Goal: Task Accomplishment & Management: Use online tool/utility

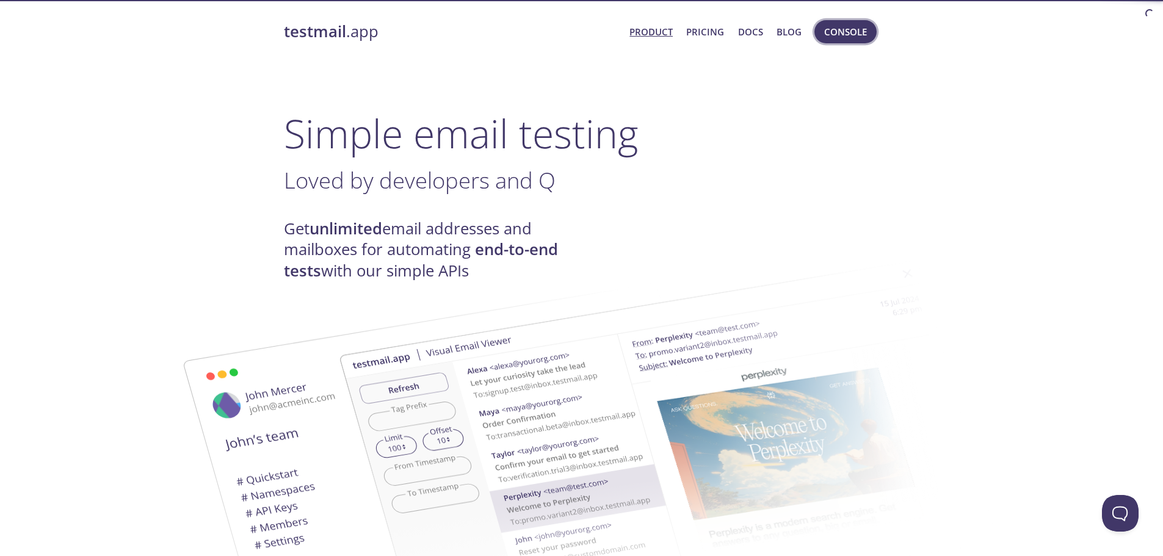
click at [860, 35] on span "Console" at bounding box center [845, 32] width 43 height 16
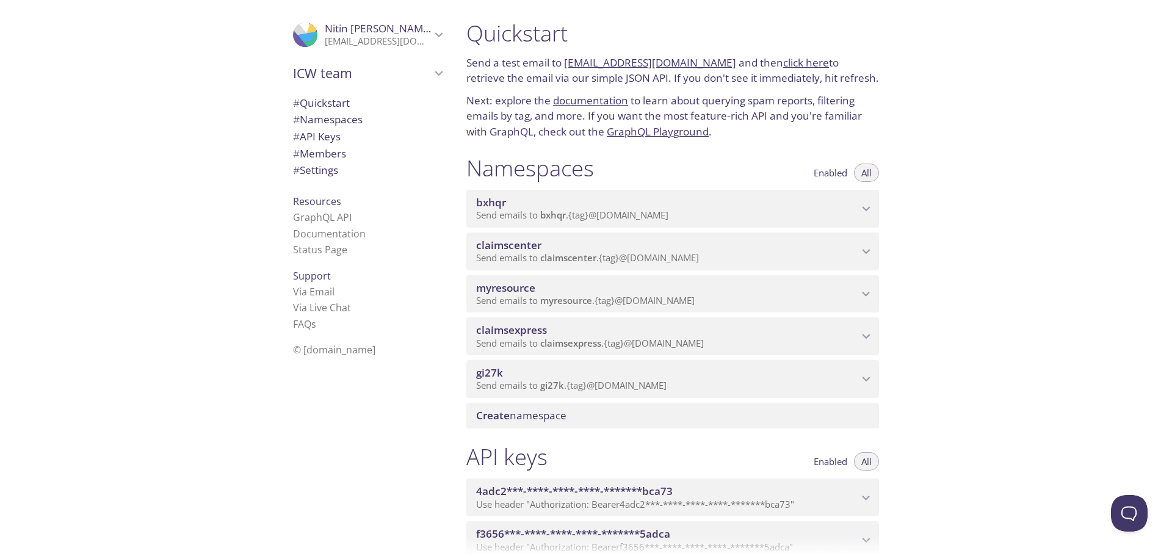
click at [767, 253] on p "Send emails to claimscenter . {tag} @[DOMAIN_NAME]" at bounding box center [667, 258] width 382 height 12
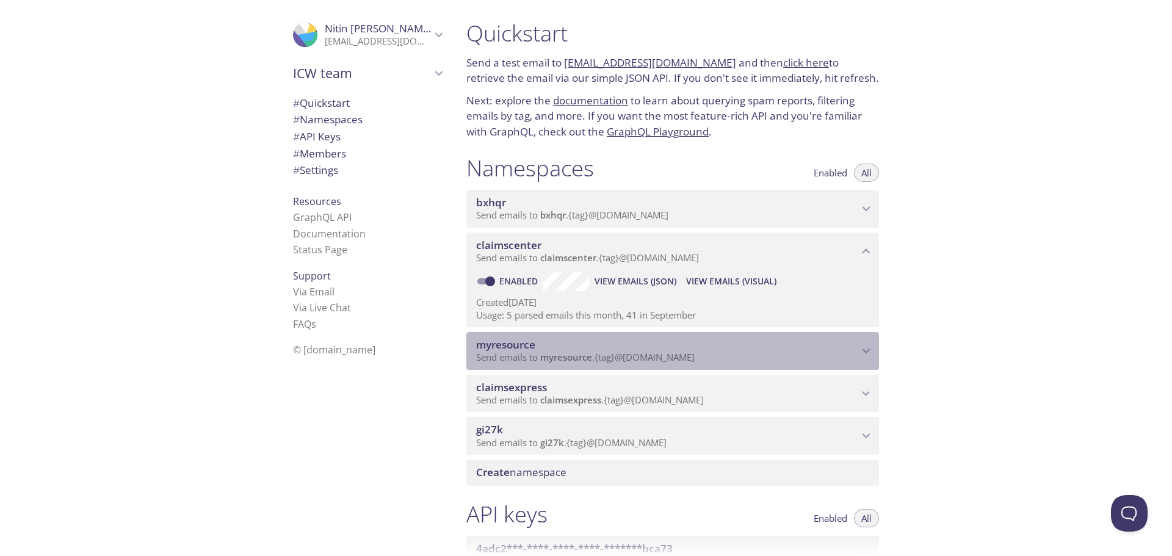
click at [759, 341] on span "myresource" at bounding box center [667, 344] width 382 height 13
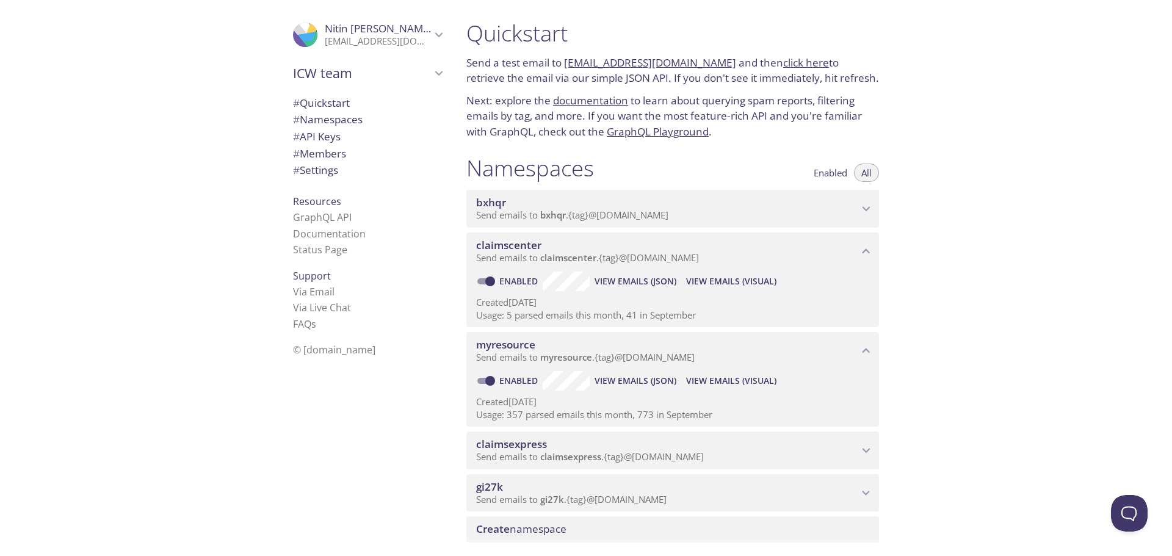
click at [750, 379] on span "View Emails (Visual)" at bounding box center [731, 381] width 90 height 15
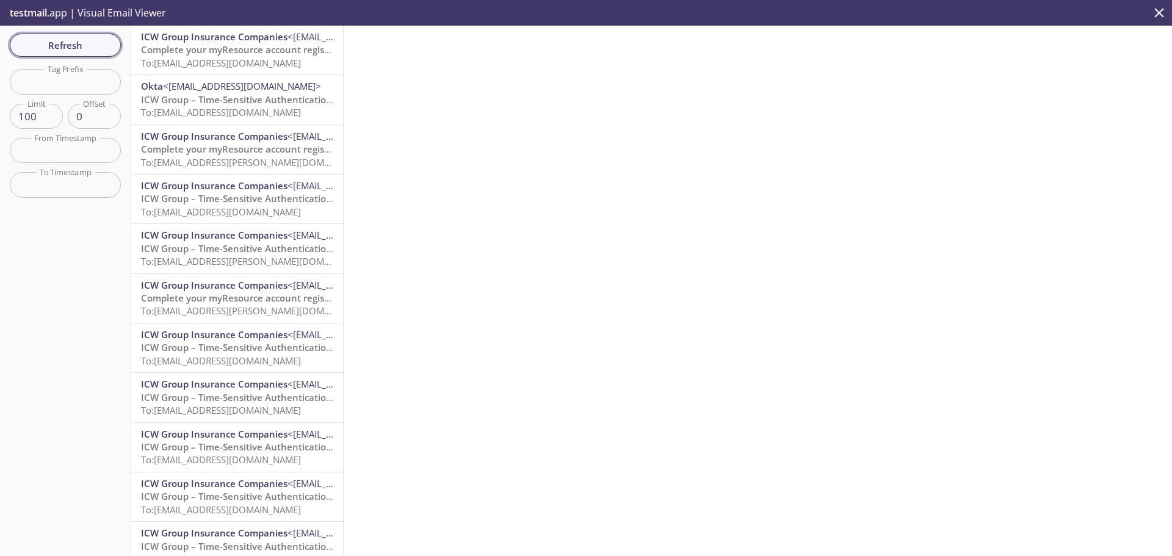
drag, startPoint x: 33, startPoint y: 45, endPoint x: 44, endPoint y: 45, distance: 11.0
click at [32, 44] on span "Refresh" at bounding box center [66, 45] width 92 height 16
click at [181, 57] on span "Complete your myResource account registration To: [EMAIL_ADDRESS][DOMAIN_NAME]" at bounding box center [248, 55] width 214 height 25
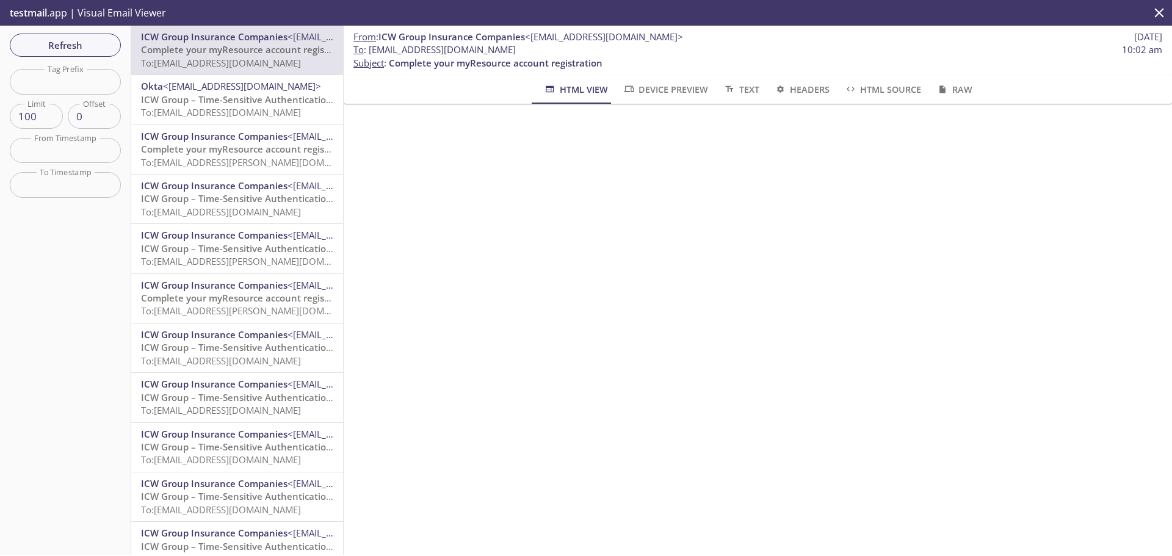
click at [656, 88] on span "Device Preview" at bounding box center [665, 89] width 85 height 15
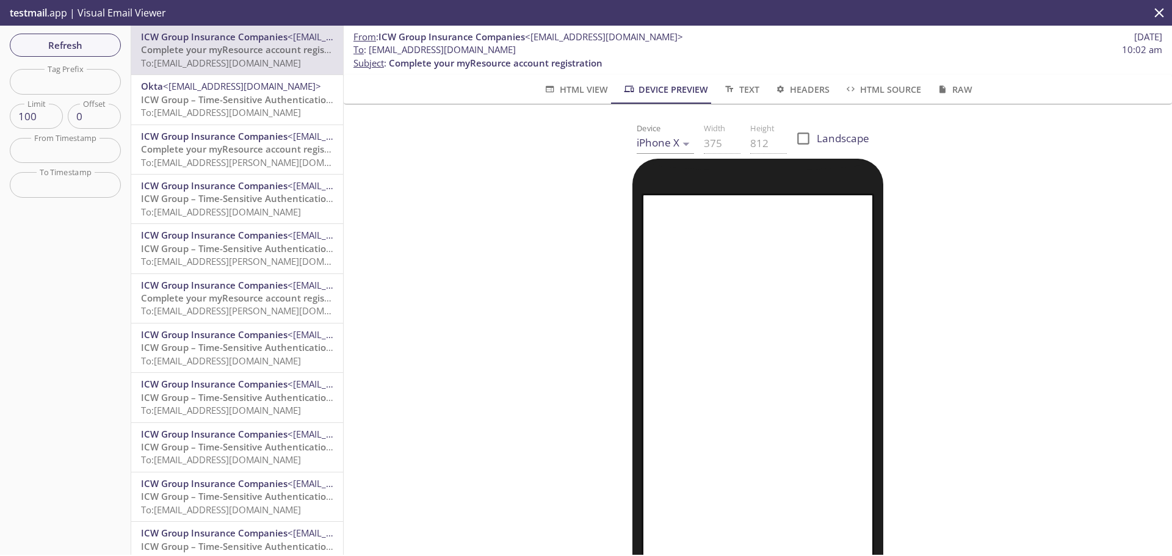
click at [400, 51] on span "To : [EMAIL_ADDRESS][DOMAIN_NAME]" at bounding box center [434, 49] width 162 height 13
click at [397, 54] on span "To : [EMAIL_ADDRESS][DOMAIN_NAME]" at bounding box center [434, 49] width 162 height 13
drag, startPoint x: 368, startPoint y: 49, endPoint x: 631, endPoint y: 49, distance: 263.1
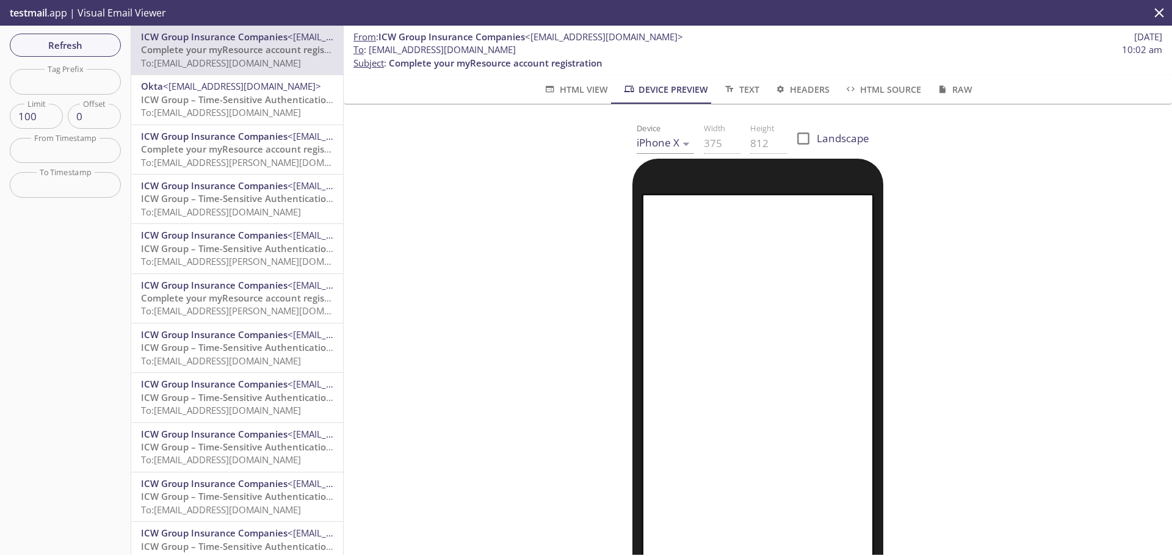
click at [631, 49] on span "To : [EMAIL_ADDRESS][DOMAIN_NAME] 10:02 am" at bounding box center [757, 49] width 809 height 13
copy span "[EMAIL_ADDRESS][DOMAIN_NAME]"
drag, startPoint x: 87, startPoint y: 58, endPoint x: 81, endPoint y: 46, distance: 13.4
click at [87, 58] on div "Refresh Filters Tag Prefix Tag Prefix Limit 100 Limit Offset 0 Offset From Time…" at bounding box center [65, 290] width 131 height 529
click at [81, 46] on span "Refresh" at bounding box center [66, 45] width 92 height 16
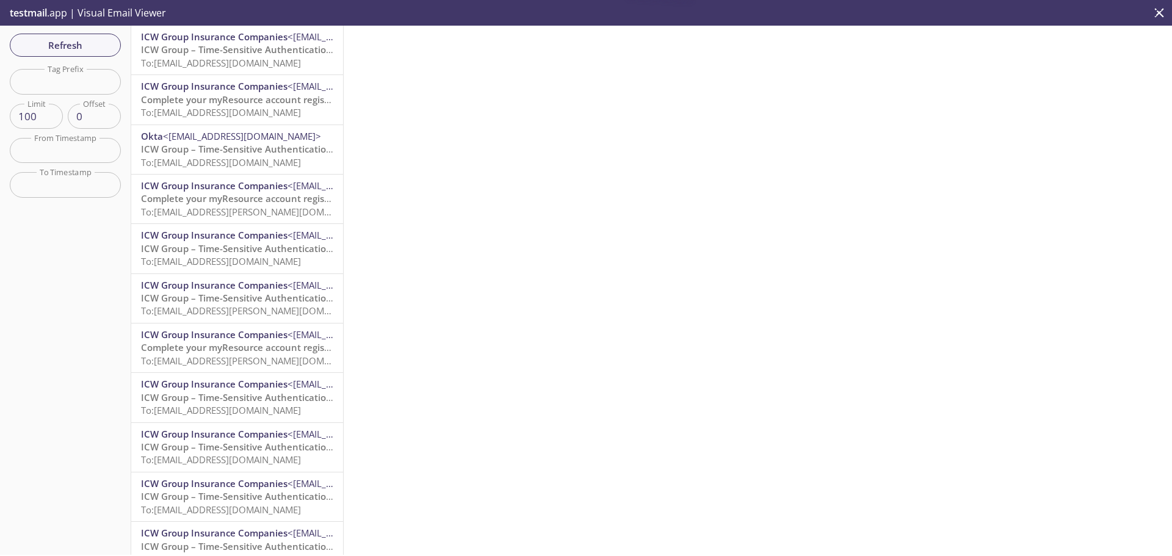
click at [236, 48] on span "ICW Group – Time-Sensitive Authentication Code" at bounding box center [249, 49] width 216 height 12
